Goal: Check status

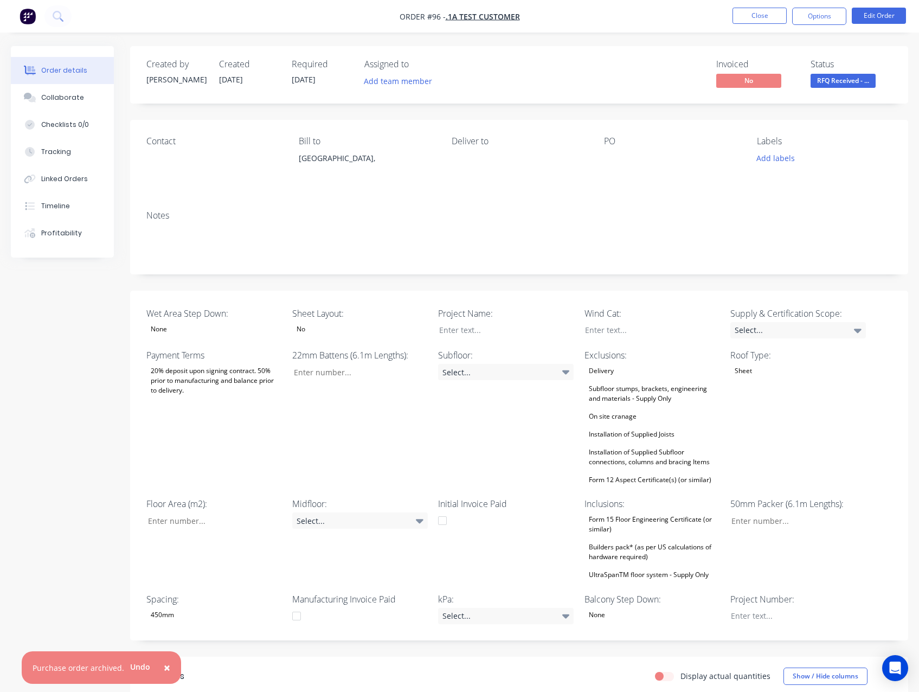
click at [482, 196] on div "Contact Bill to [GEOGRAPHIC_DATA], Deliver to PO Labels Add labels" at bounding box center [519, 161] width 778 height 82
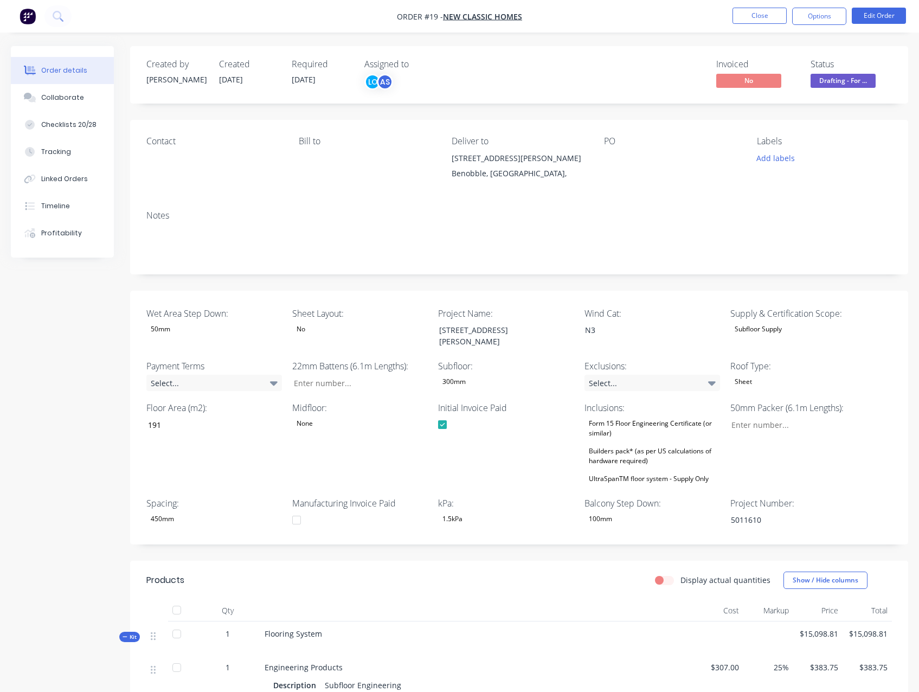
scroll to position [434, 0]
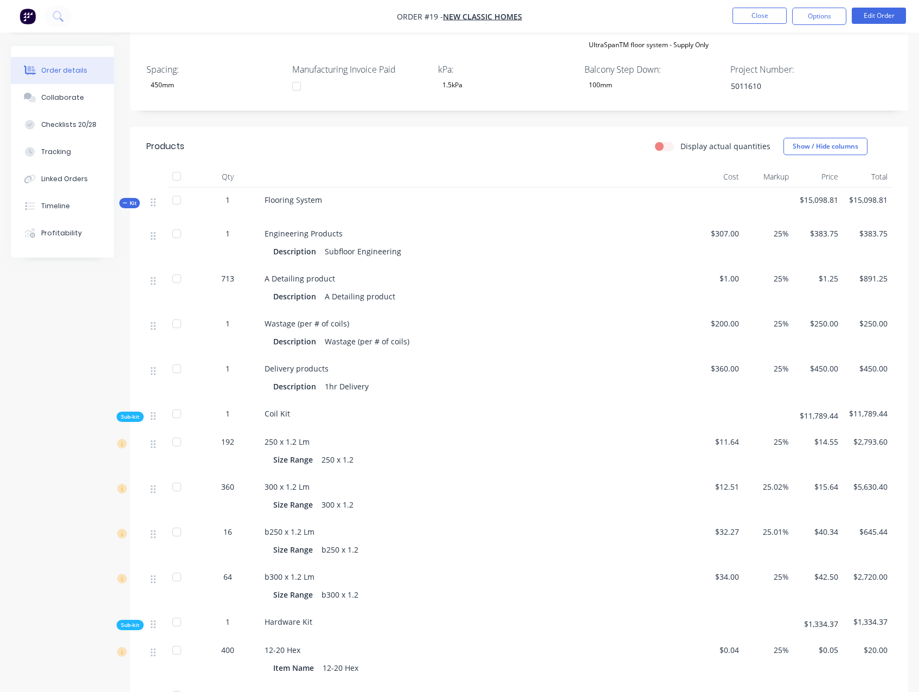
click at [74, 402] on div "Created by Luke Created 08/08/25 Required 30/09/25 Assigned to LO AS Invoiced N…" at bounding box center [459, 424] width 897 height 1624
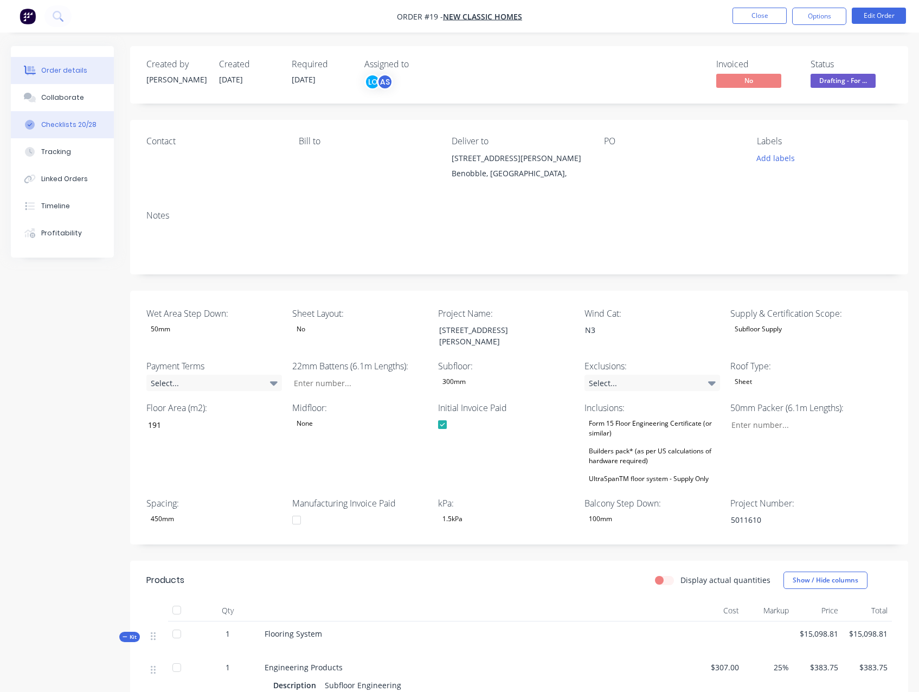
click at [89, 129] on div "Checklists 20/28" at bounding box center [68, 125] width 55 height 10
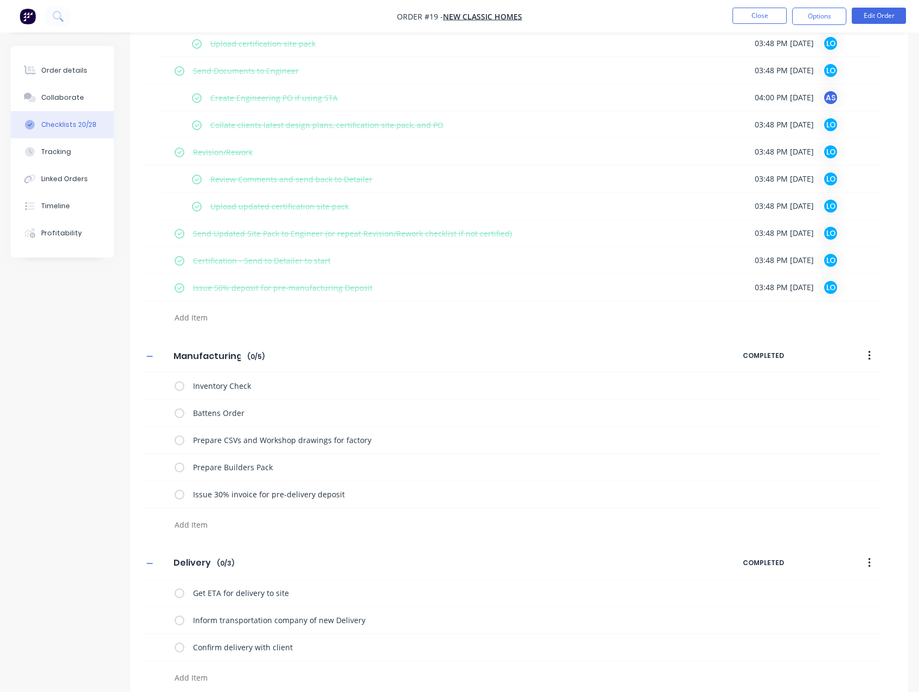
scroll to position [579, 0]
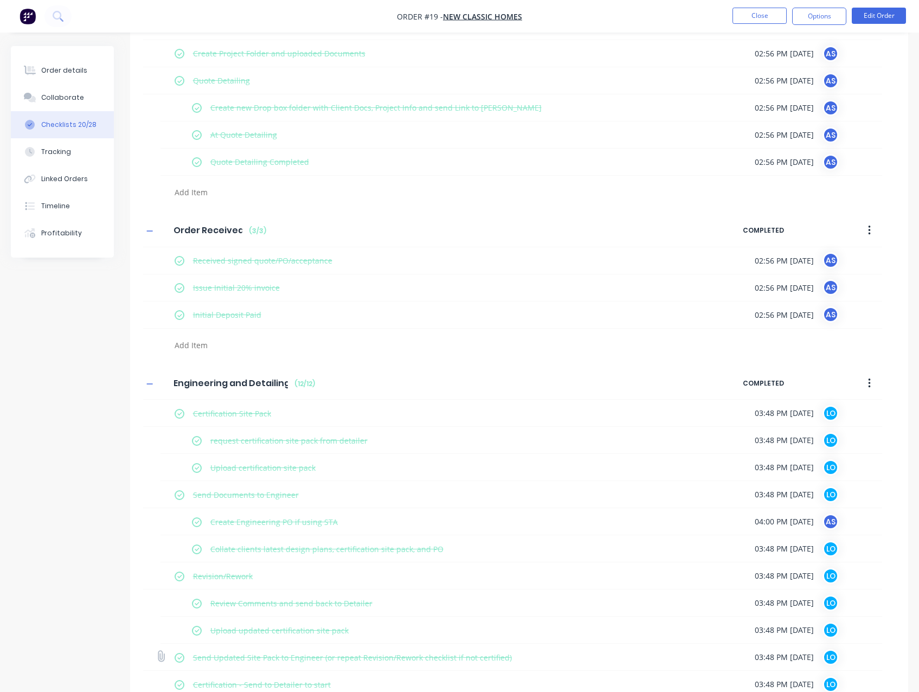
type textarea "x"
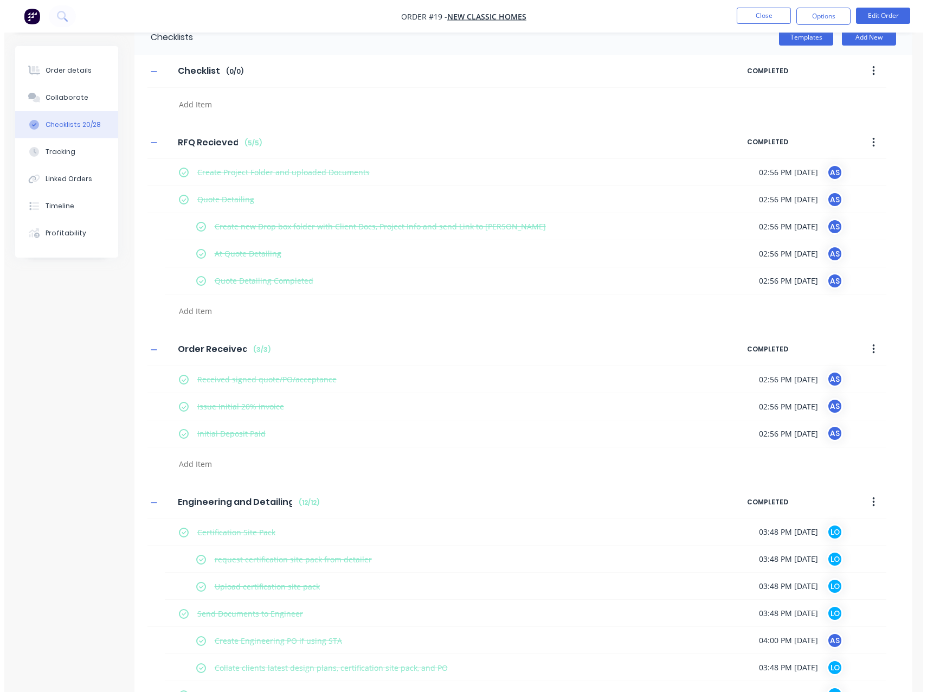
scroll to position [0, 0]
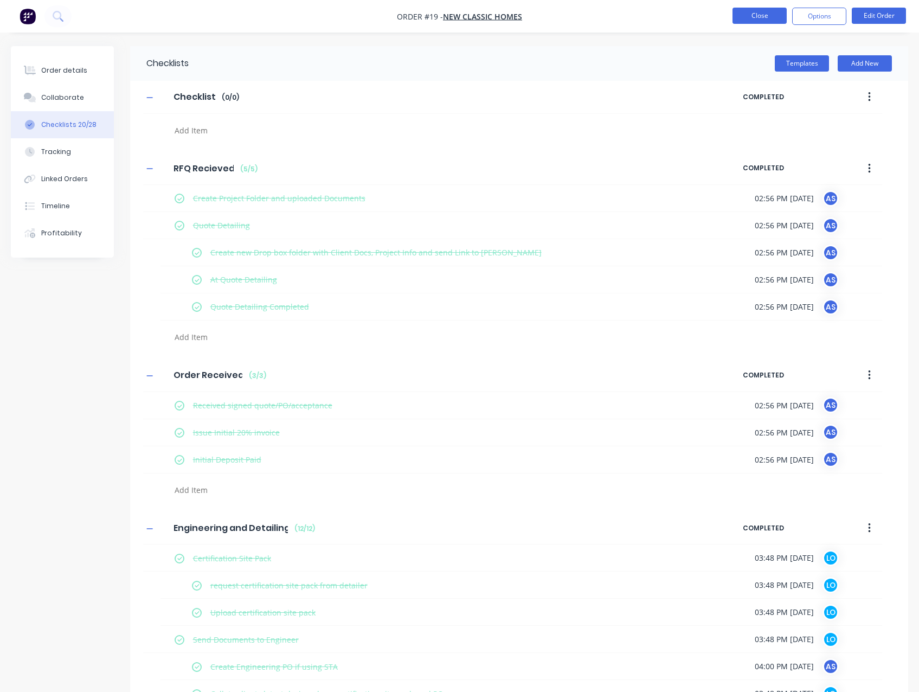
click at [759, 16] on button "Close" at bounding box center [760, 16] width 54 height 16
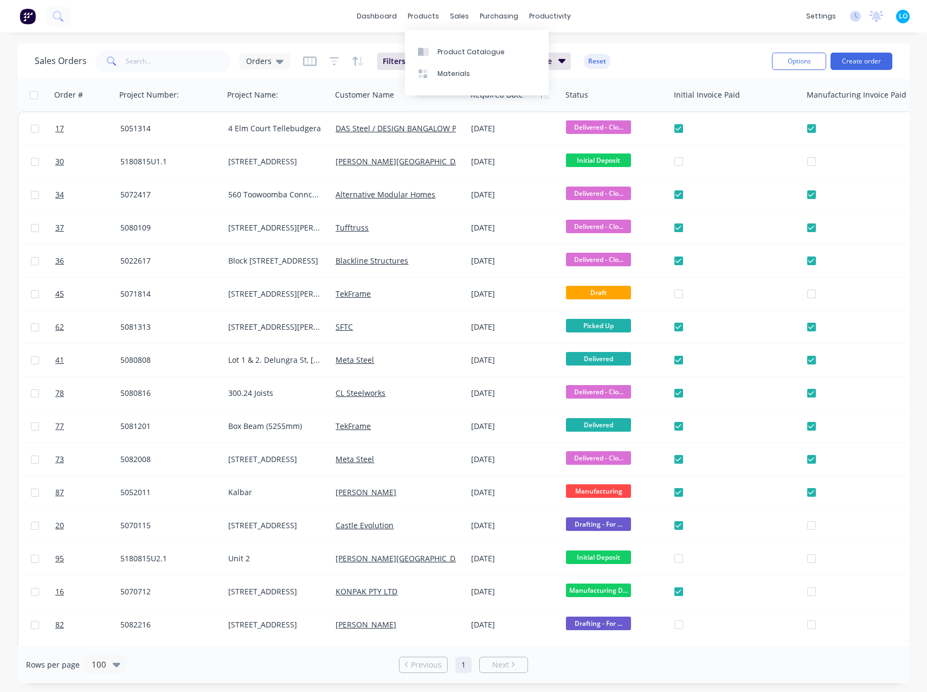
click at [700, 55] on div "Sales Orders Orders Filters: Status Sorting: Required Date Reset" at bounding box center [399, 61] width 729 height 27
